Goal: Information Seeking & Learning: Compare options

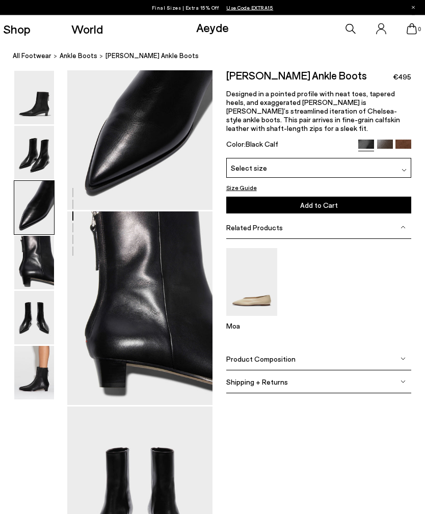
scroll to position [444, 0]
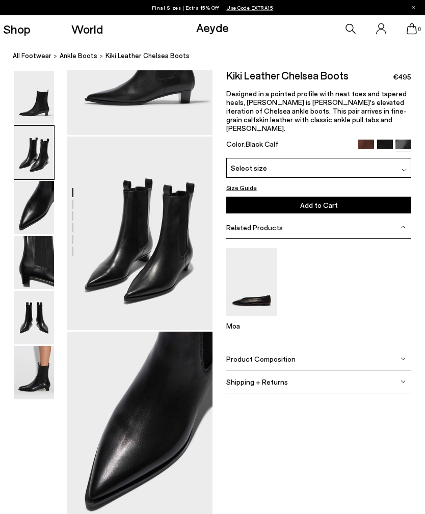
scroll to position [114, 0]
